Goal: Transaction & Acquisition: Purchase product/service

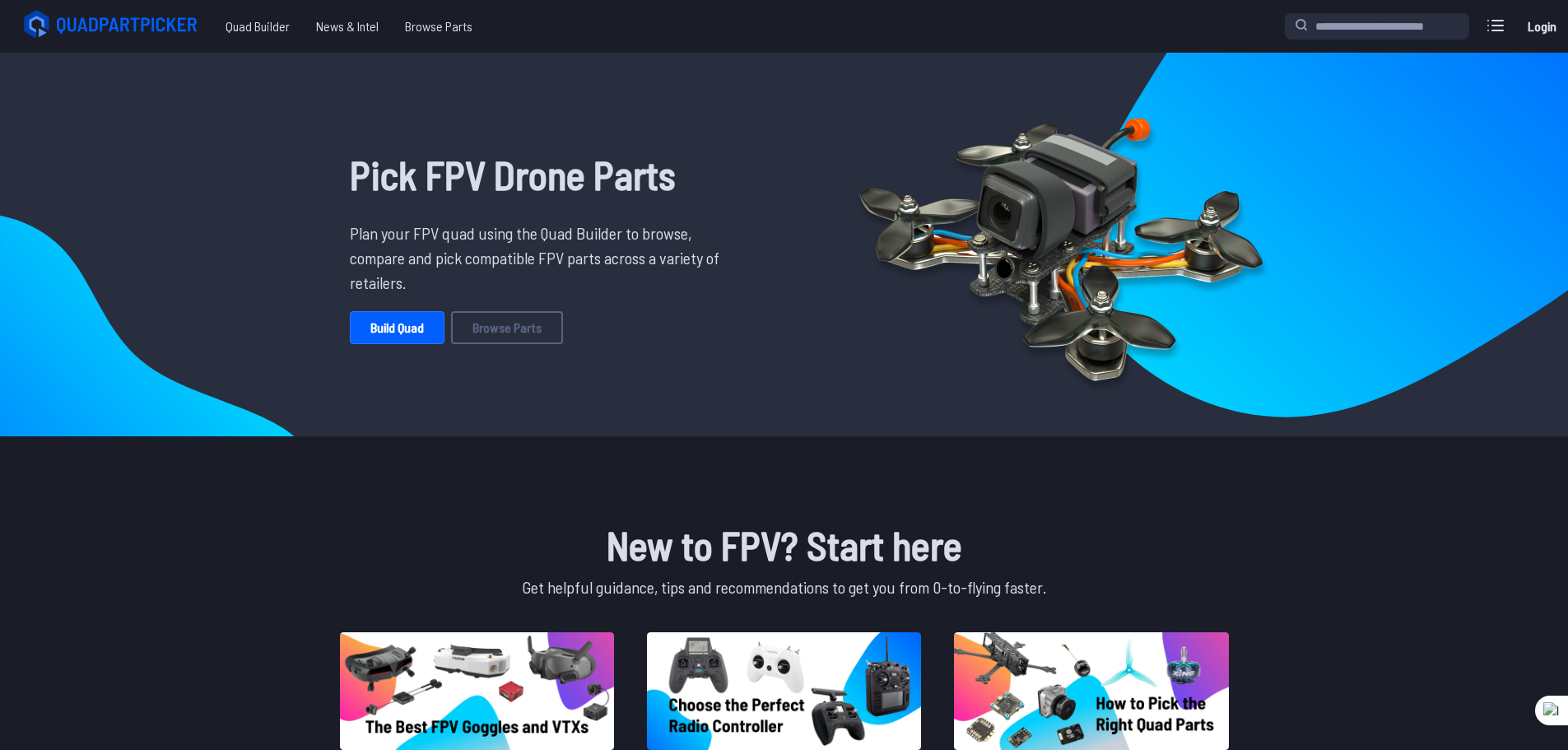
click at [401, 326] on link "Build Quad" at bounding box center [396, 327] width 95 height 33
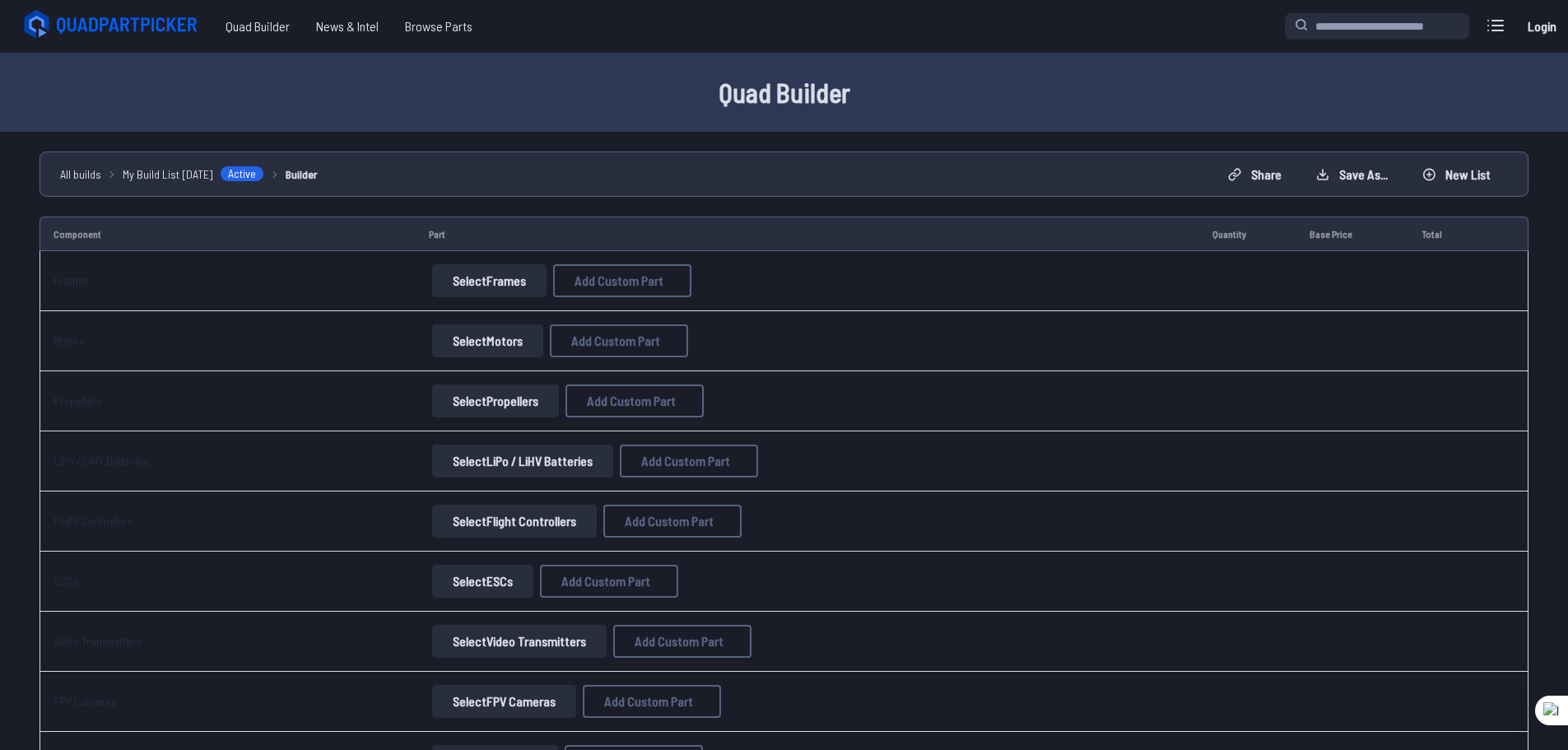
click at [509, 282] on button "Select Frames" at bounding box center [489, 280] width 115 height 33
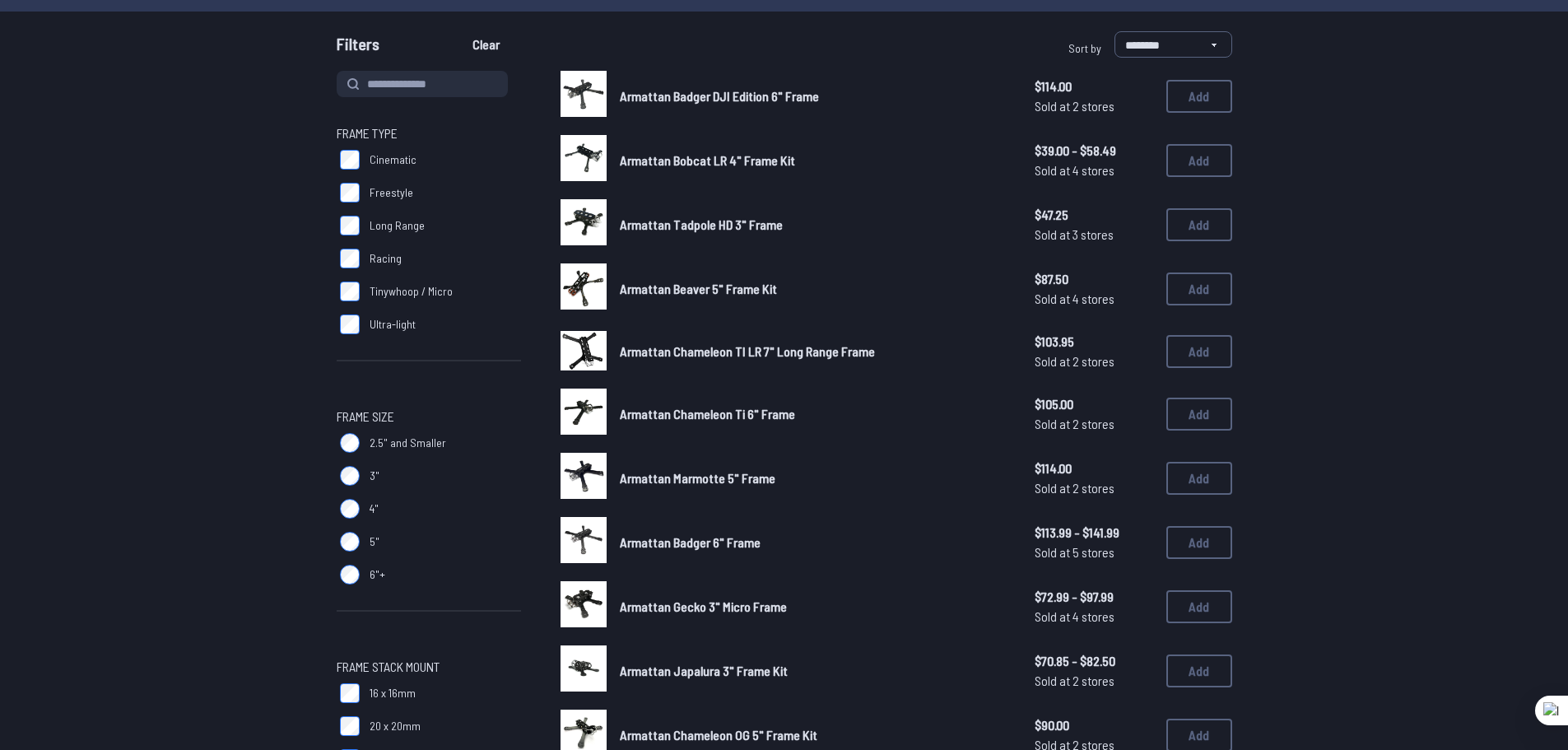
scroll to position [83, 0]
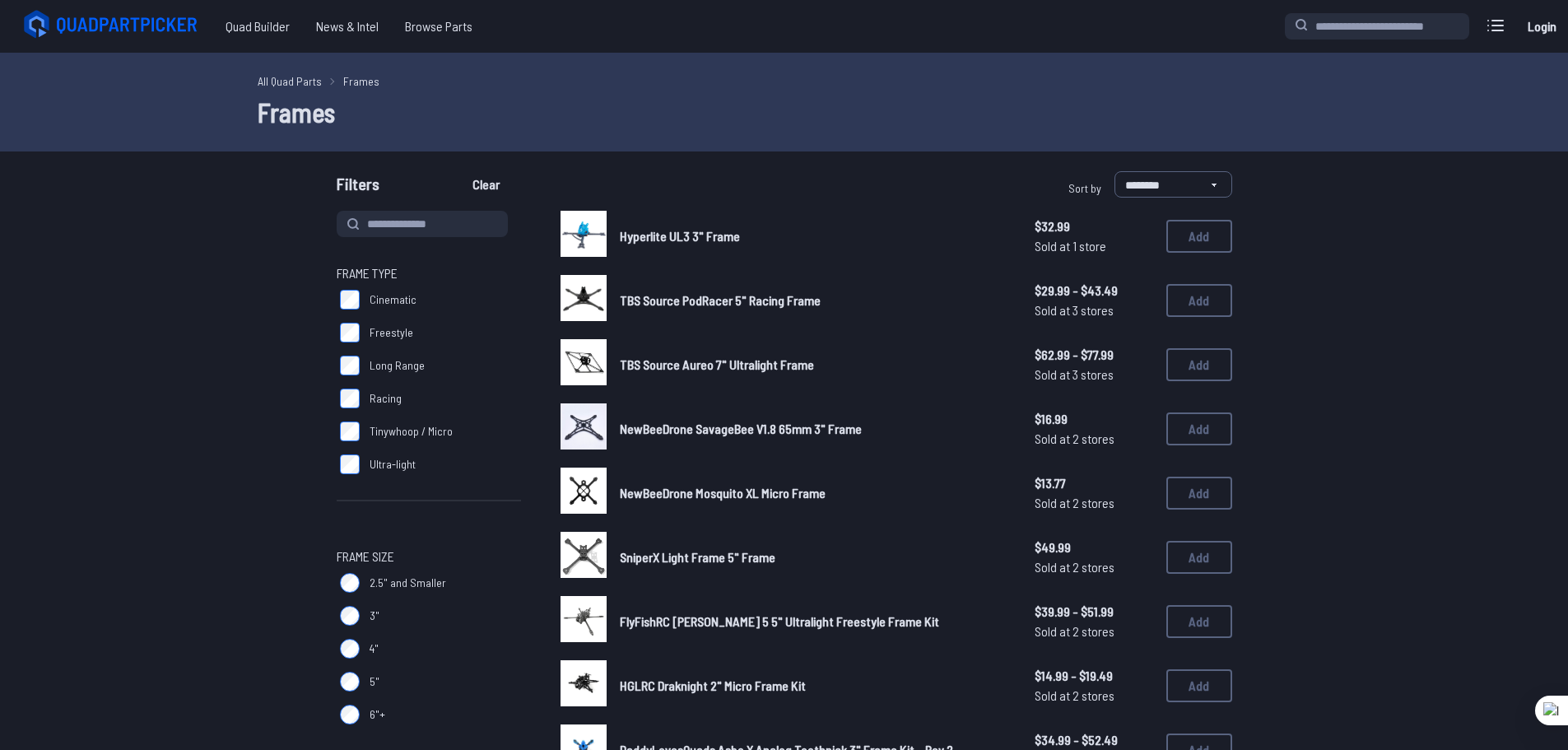
click at [356, 453] on label "Ultra-light" at bounding box center [428, 464] width 184 height 33
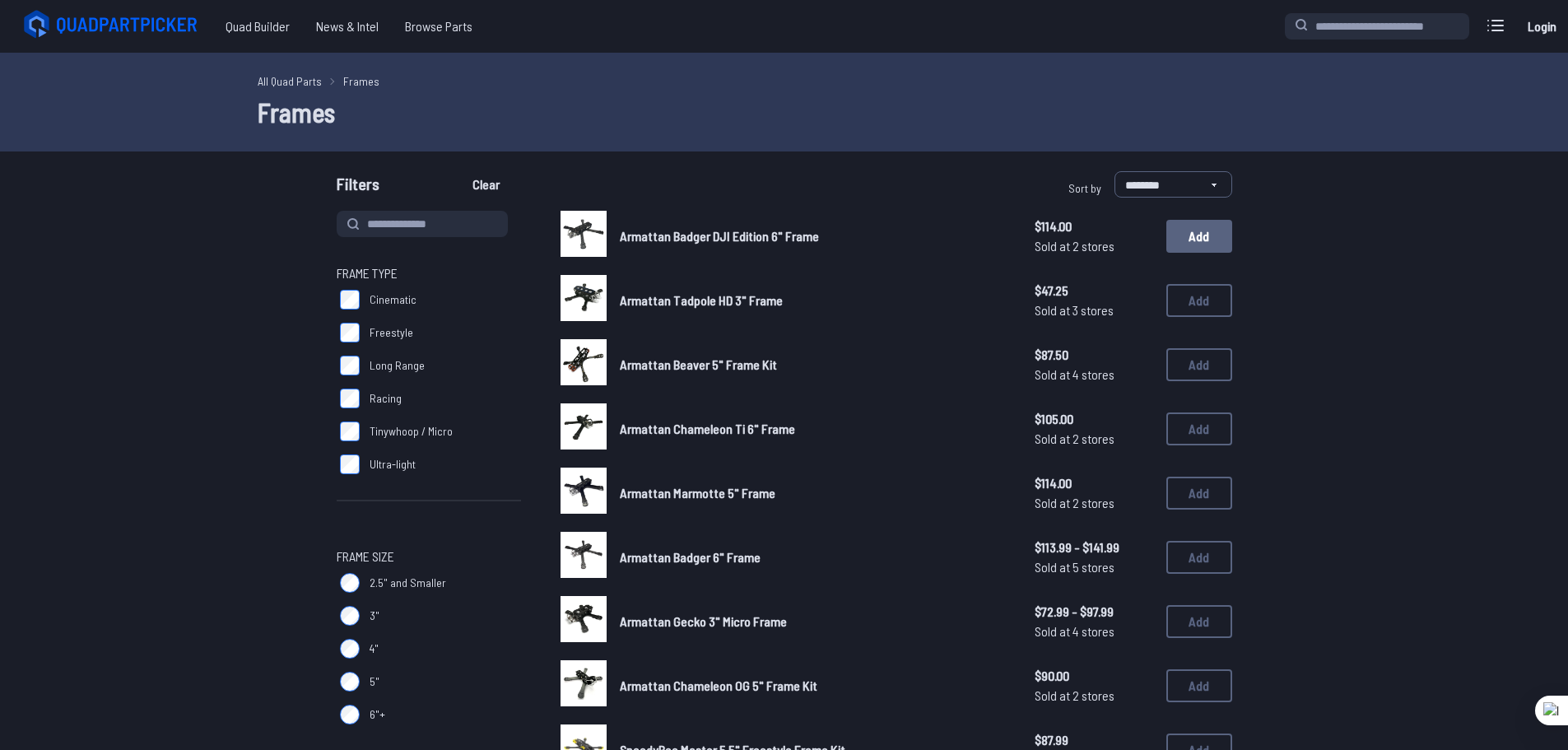
click at [1187, 236] on button "Add" at bounding box center [1199, 236] width 66 height 33
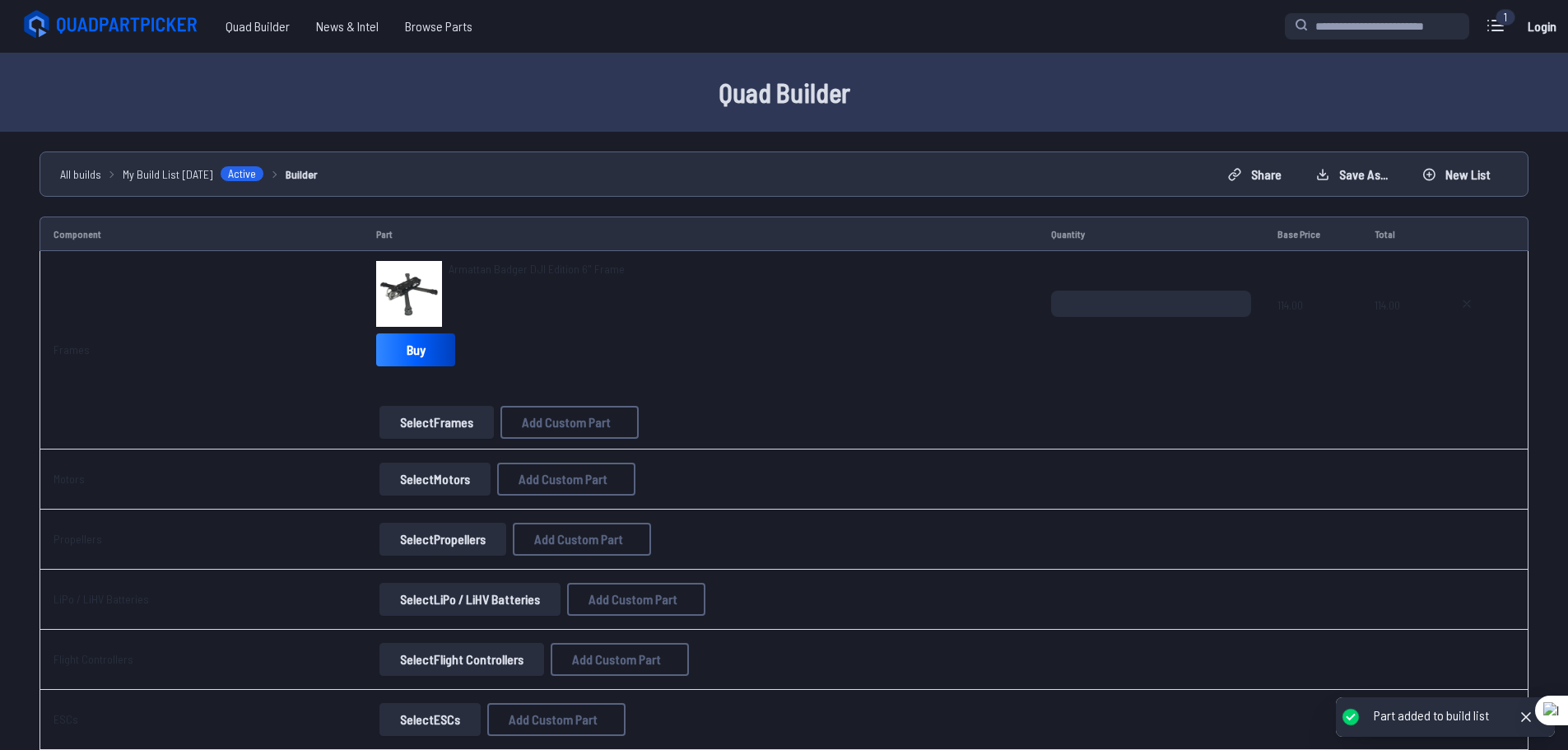
click at [1199, 239] on td "Quantity" at bounding box center [1152, 233] width 227 height 35
click at [423, 474] on button "Select Motors" at bounding box center [435, 478] width 112 height 33
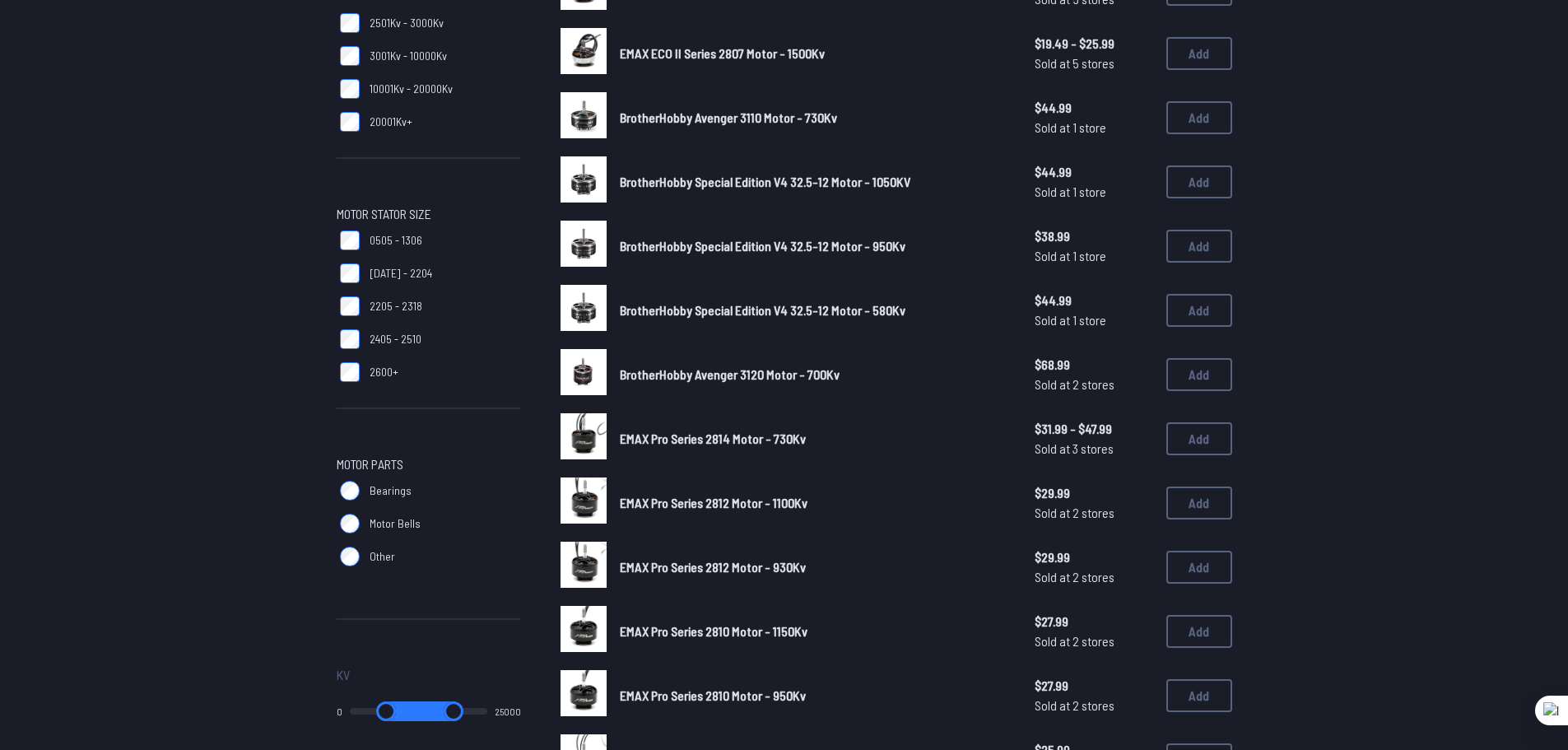
scroll to position [330, 0]
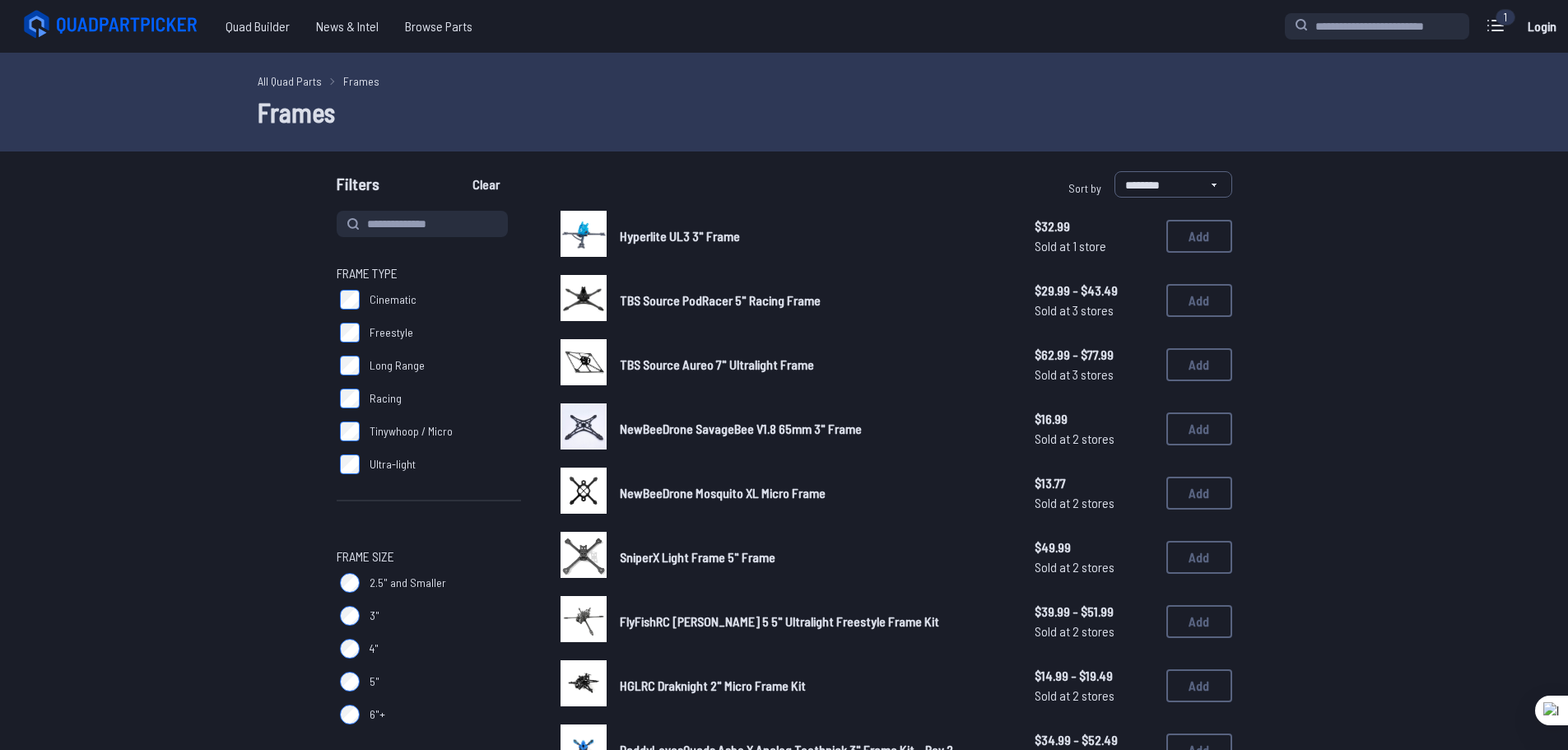
scroll to position [83, 0]
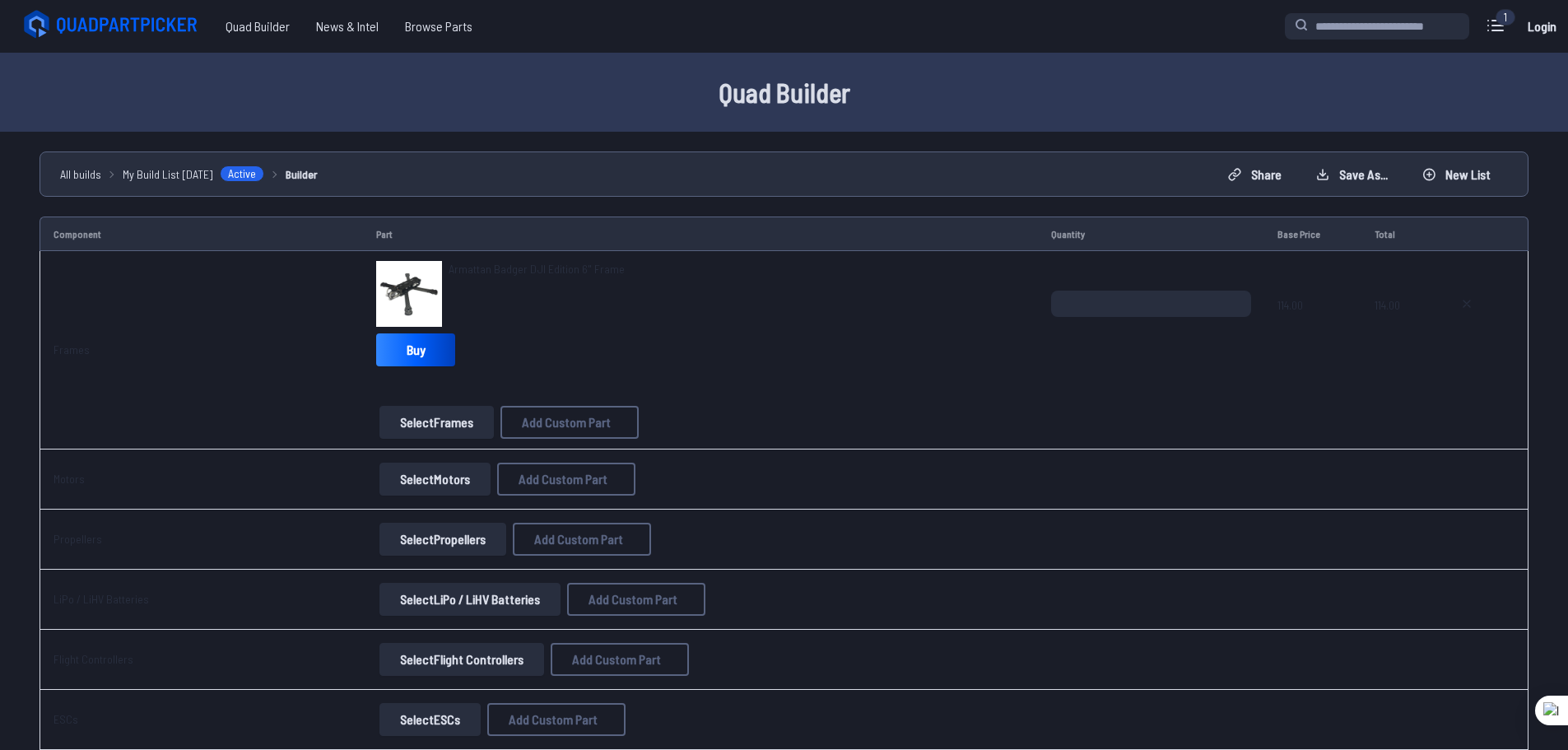
click at [98, 19] on icon at bounding box center [130, 25] width 143 height 17
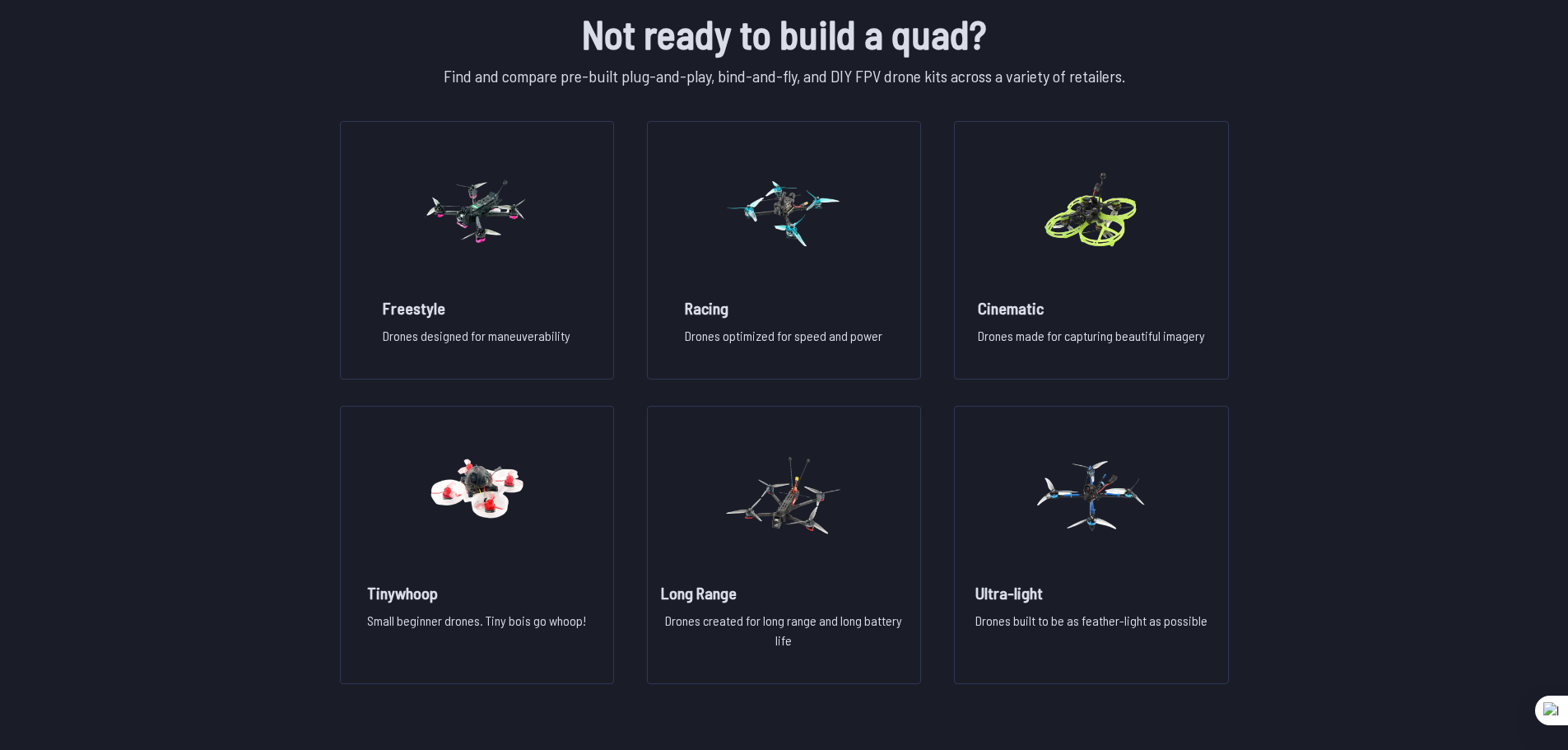
scroll to position [1070, 0]
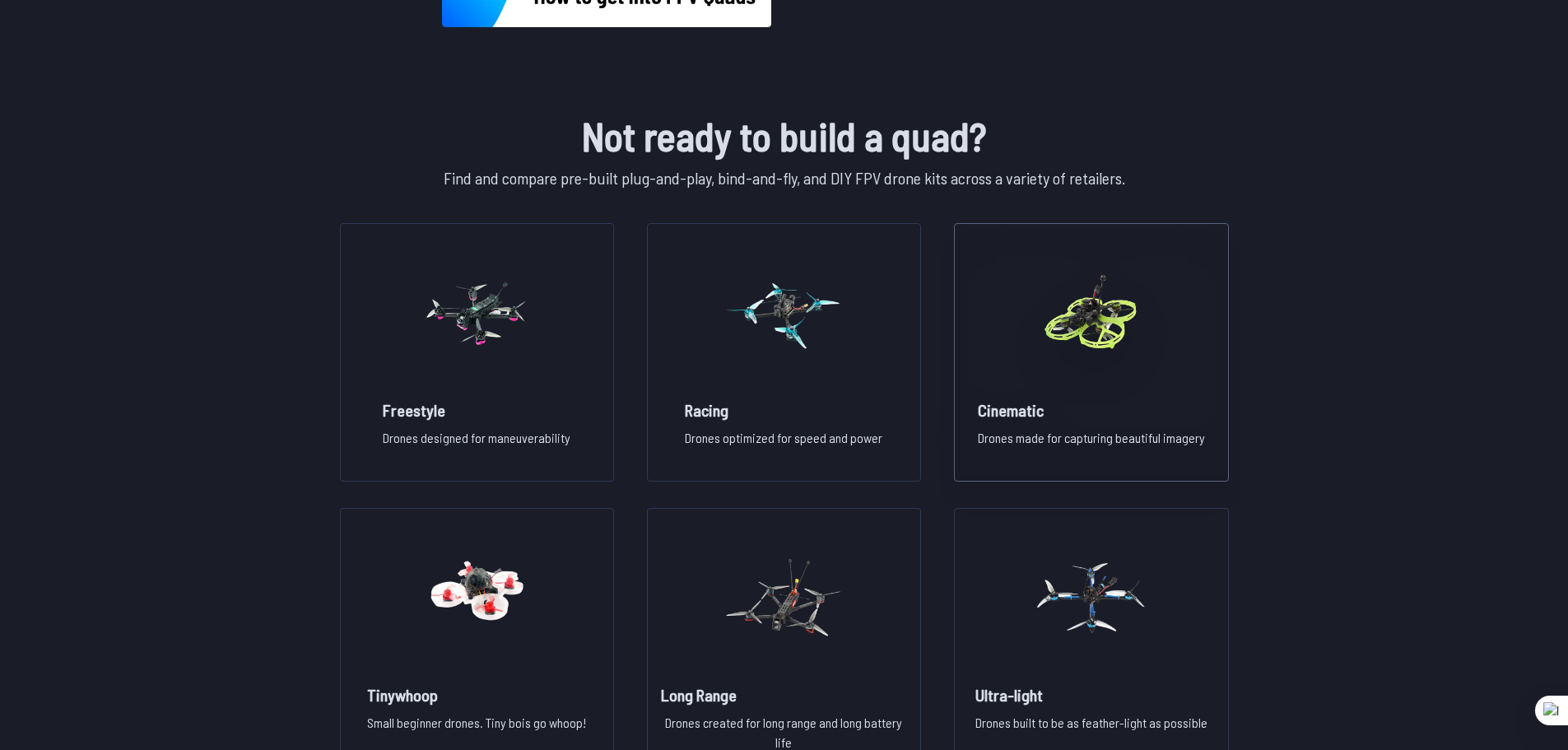
click at [1042, 408] on h2 "Cinematic" at bounding box center [1092, 409] width 227 height 23
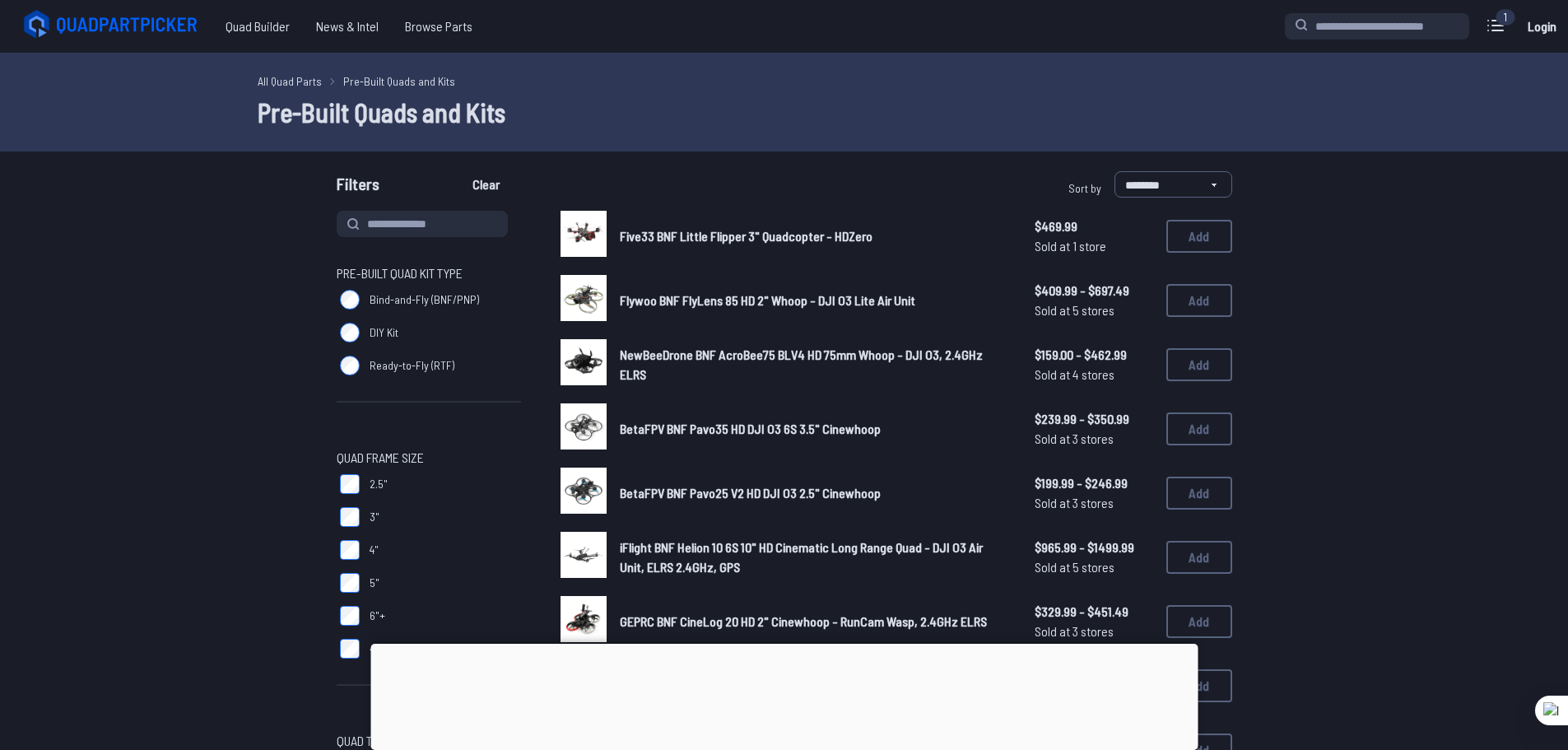
click at [339, 363] on label "Ready-to-Fly (RTF)" at bounding box center [428, 365] width 184 height 33
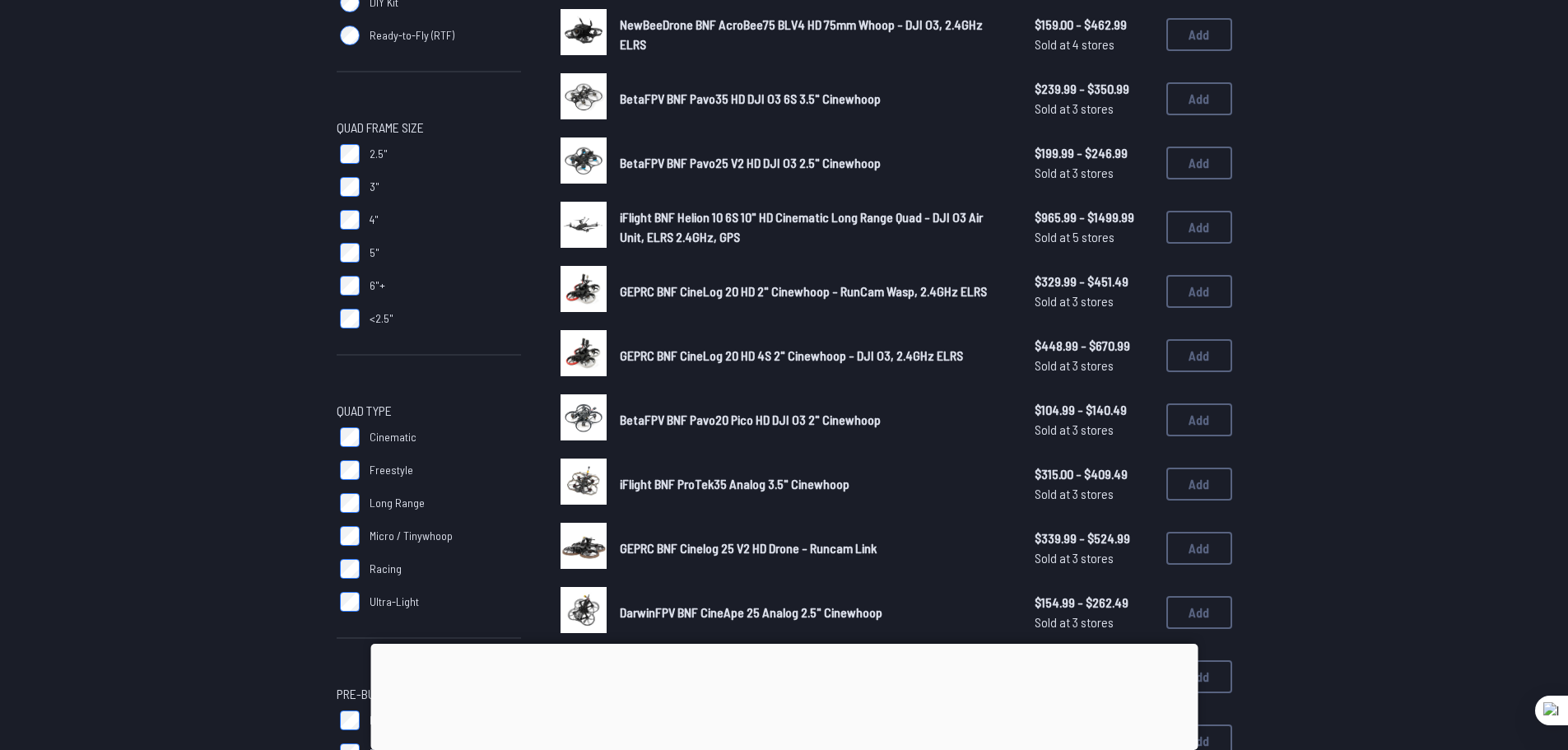
scroll to position [330, 0]
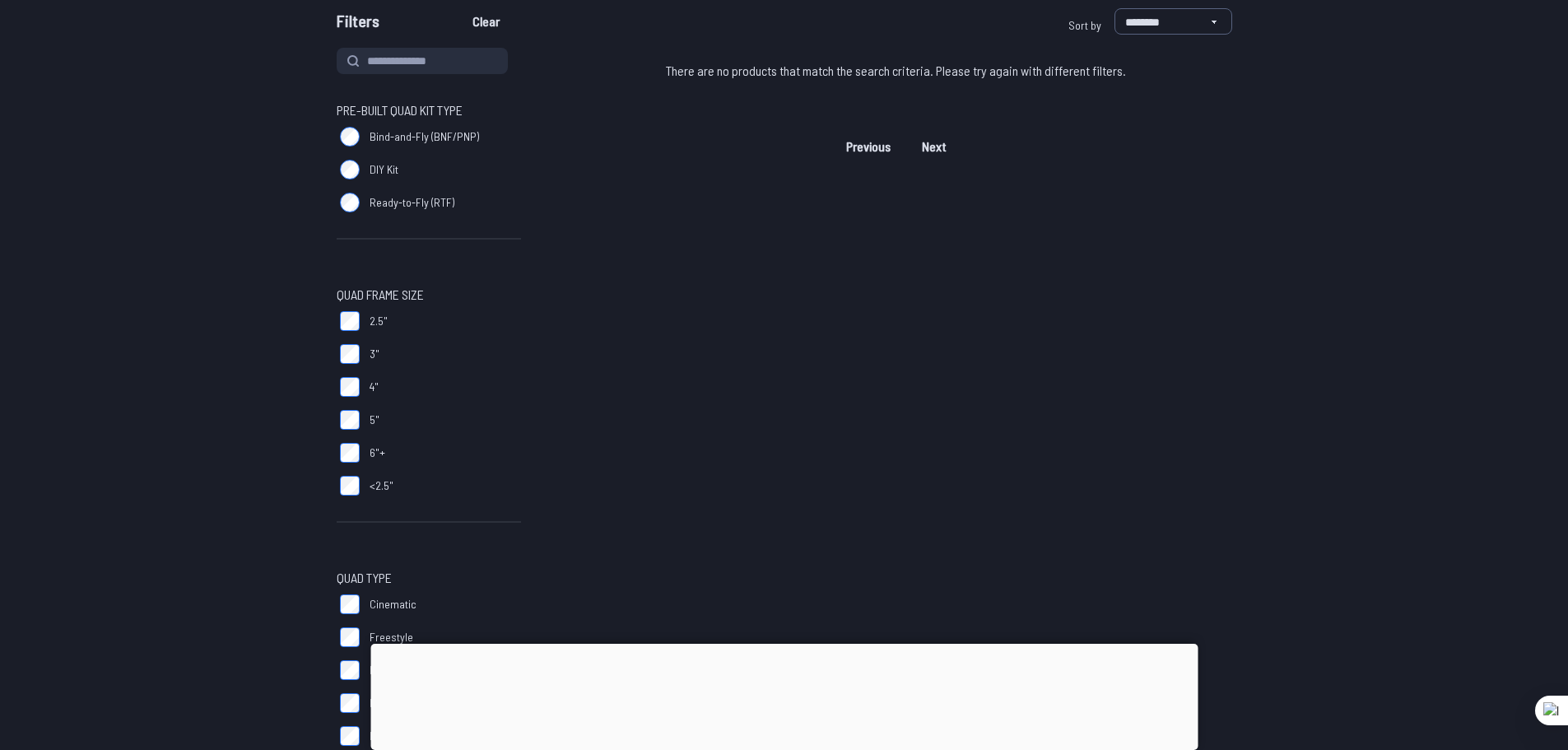
scroll to position [164, 0]
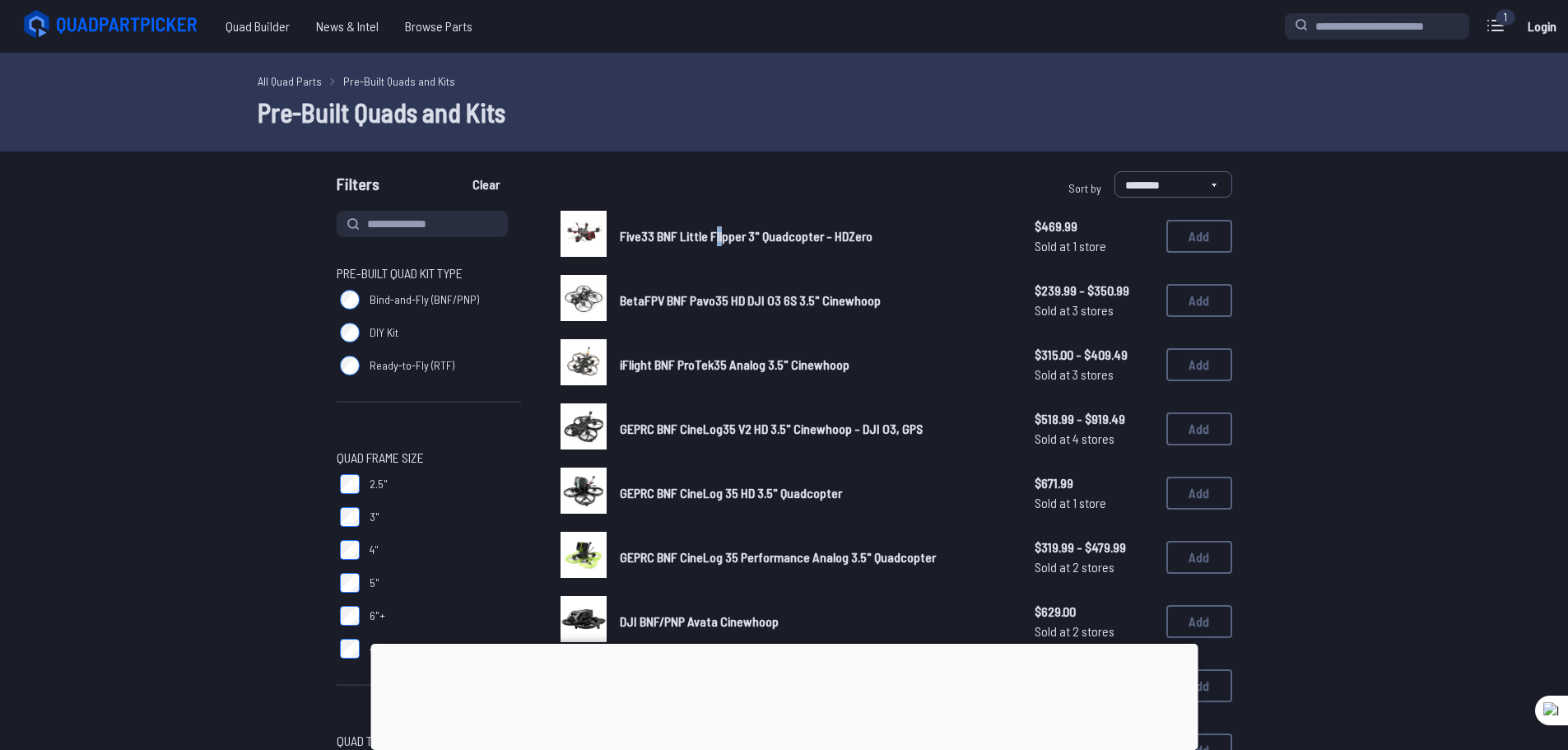
drag, startPoint x: 719, startPoint y: 214, endPoint x: 670, endPoint y: 231, distance: 51.9
click at [713, 216] on div "Five33 BNF Little Flipper 3" Quadcopter - HDZero $469.99 Sold at 1 store $469.9…" at bounding box center [897, 236] width 671 height 51
click at [661, 236] on button at bounding box center [651, 240] width 21 height 21
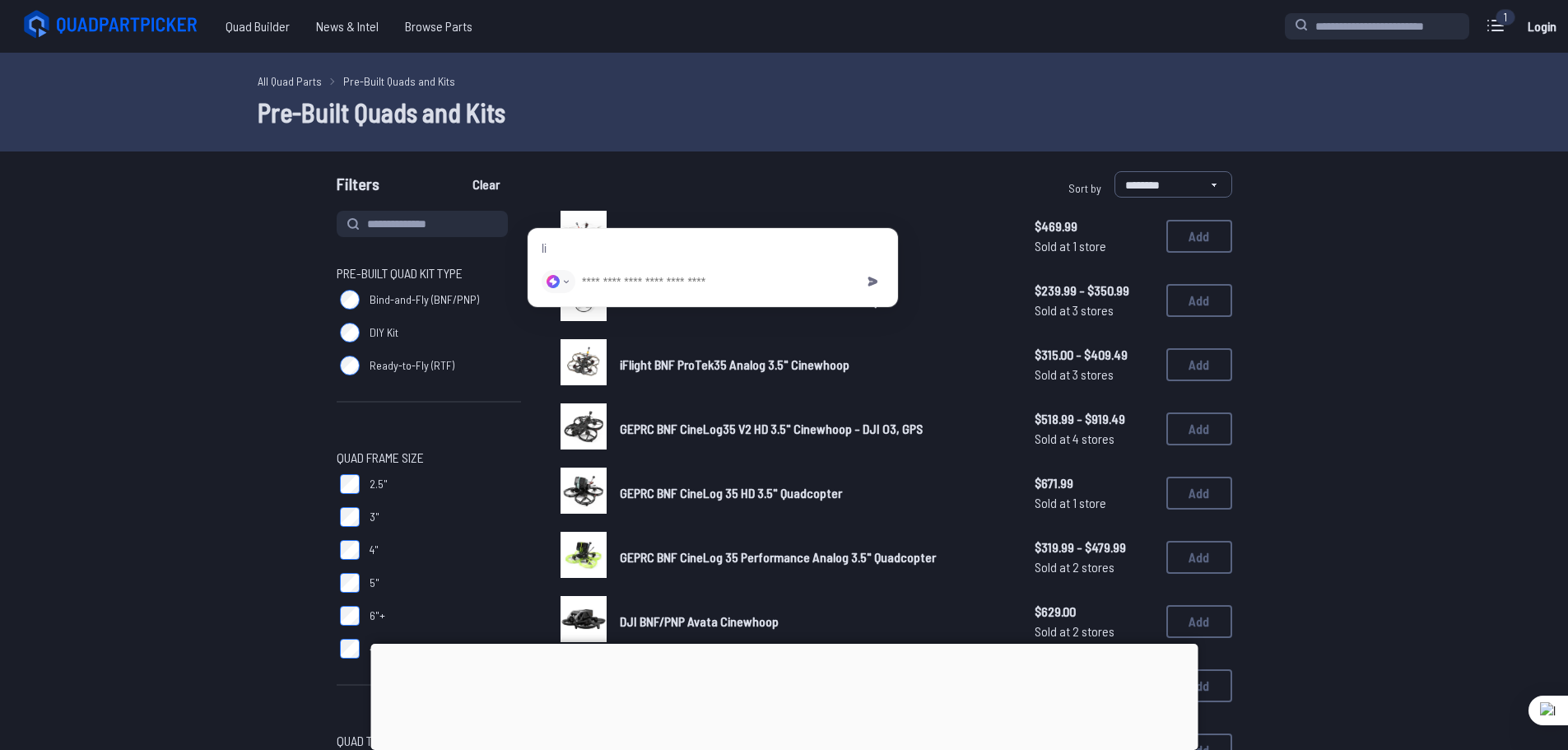
click at [945, 280] on div "BetaFPV BNF Pavo35 HD DJI O3 6S 3.5" Cinewhoop $239.99 - $350.99 Sold at 3 stor…" at bounding box center [897, 300] width 671 height 51
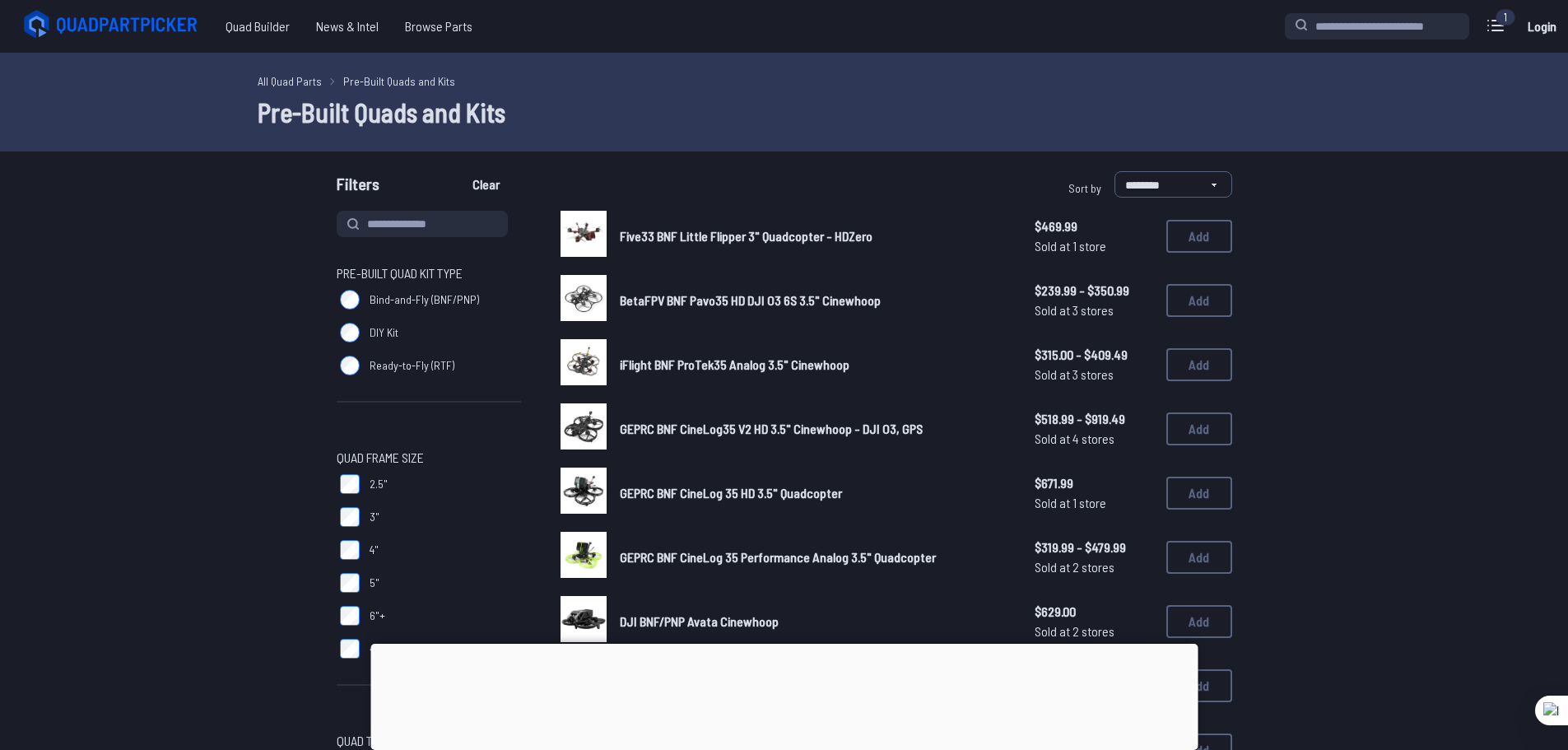
click at [671, 225] on div "Five33 BNF Little Flipper 3" Quadcopter - HDZero $469.99 Sold at 1 store $469.9…" at bounding box center [897, 236] width 671 height 51
click at [633, 240] on span "Five33 BNF Little Flipper 3" Quadcopter - HDZero" at bounding box center [746, 236] width 253 height 16
click at [570, 232] on img at bounding box center [584, 234] width 46 height 46
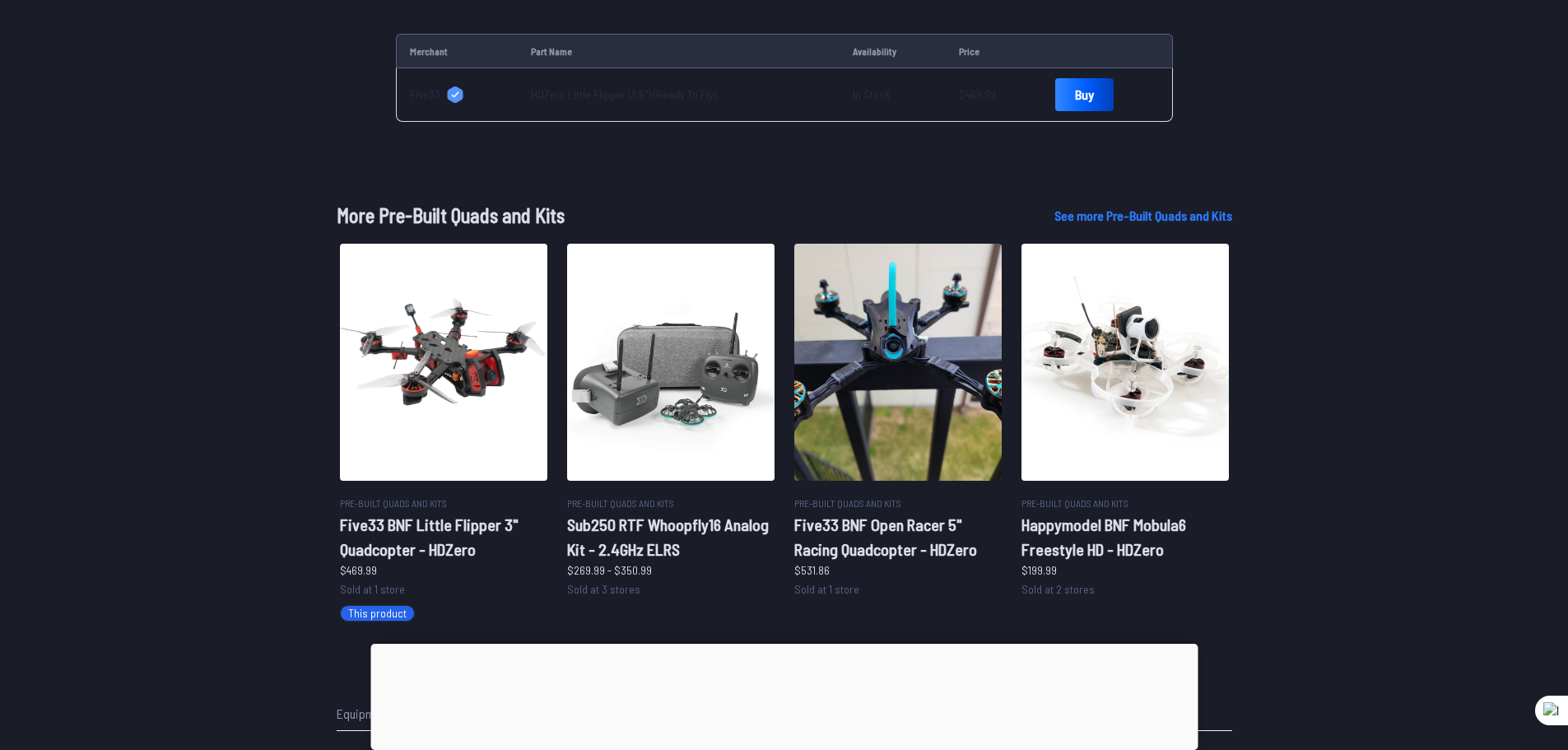
scroll to position [823, 0]
